Goal: Obtain resource: Download file/media

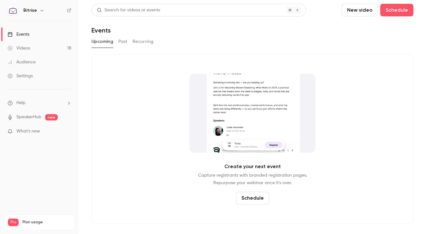
click at [27, 51] on div "Videos" at bounding box center [19, 48] width 22 height 6
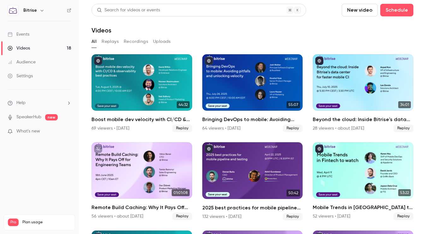
click at [32, 33] on link "Events" at bounding box center [39, 34] width 79 height 14
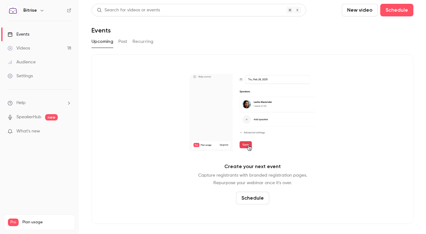
click at [115, 44] on div "Upcoming Past Recurring" at bounding box center [252, 42] width 322 height 10
click at [130, 42] on div "Upcoming Past Recurring" at bounding box center [252, 42] width 322 height 10
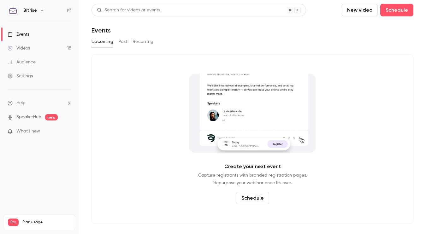
click at [120, 42] on button "Past" at bounding box center [122, 42] width 9 height 10
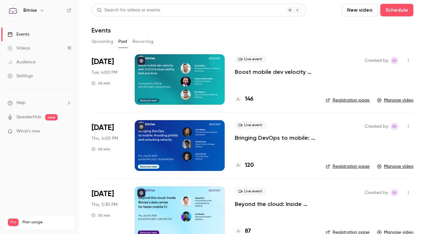
click at [273, 71] on p "Boost mobile dev velocity with CI/CD & observability best practices" at bounding box center [275, 72] width 81 height 8
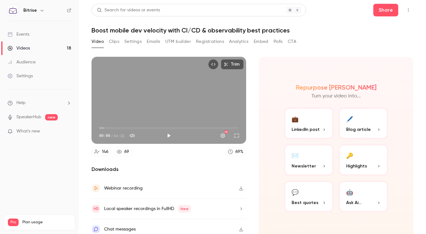
scroll to position [5, 0]
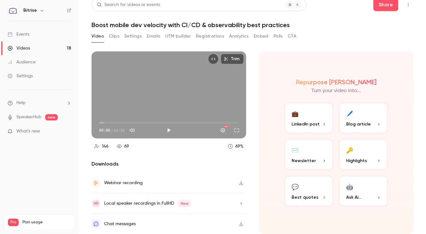
click at [276, 36] on button "Polls" at bounding box center [277, 36] width 9 height 10
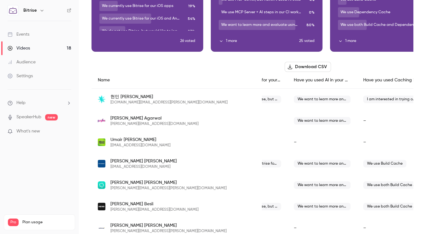
scroll to position [84, 0]
click at [298, 68] on button "Download CSV" at bounding box center [307, 67] width 46 height 10
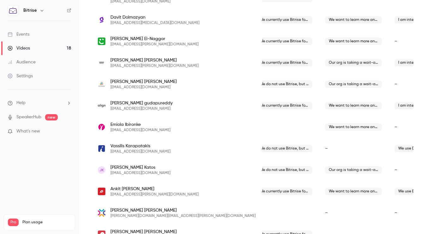
scroll to position [354, 0]
